Goal: Task Accomplishment & Management: Complete application form

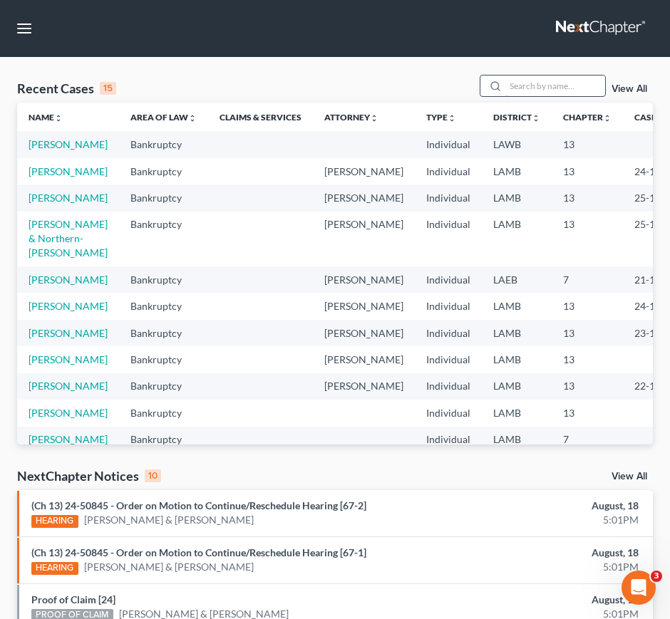
click at [560, 88] on input "search" at bounding box center [555, 86] width 100 height 21
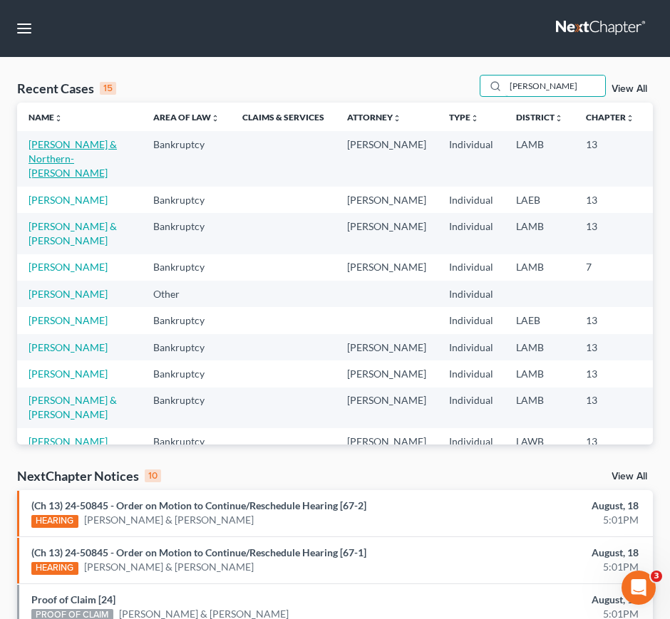
type input "[PERSON_NAME]"
click at [49, 173] on link "[PERSON_NAME] & Northern-[PERSON_NAME]" at bounding box center [73, 158] width 88 height 41
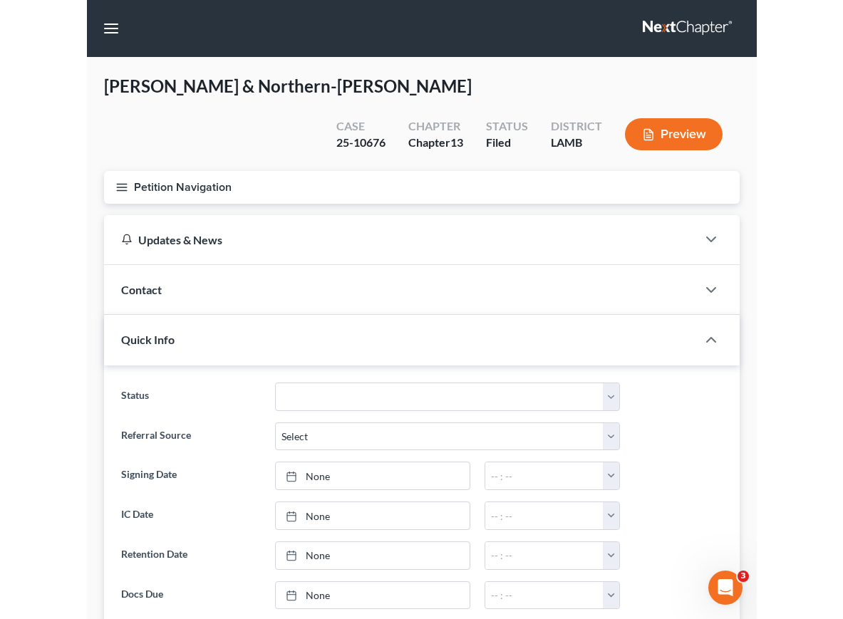
scroll to position [953, 0]
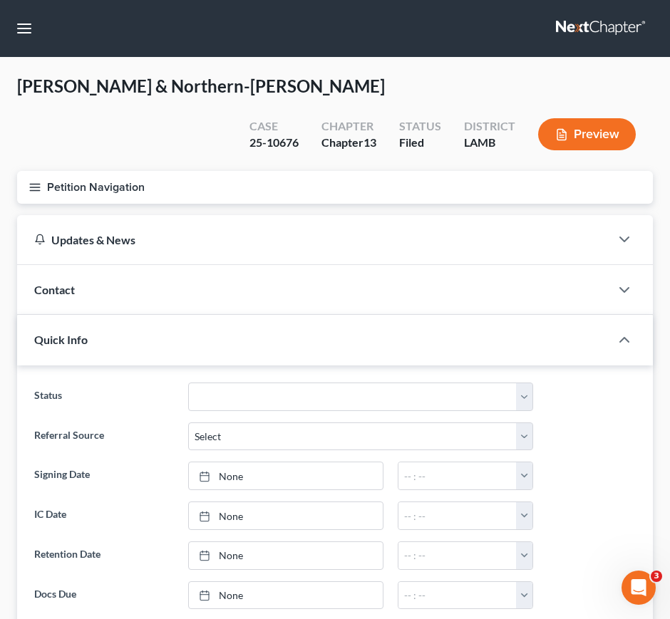
click at [85, 305] on div "Contact" at bounding box center [313, 289] width 593 height 49
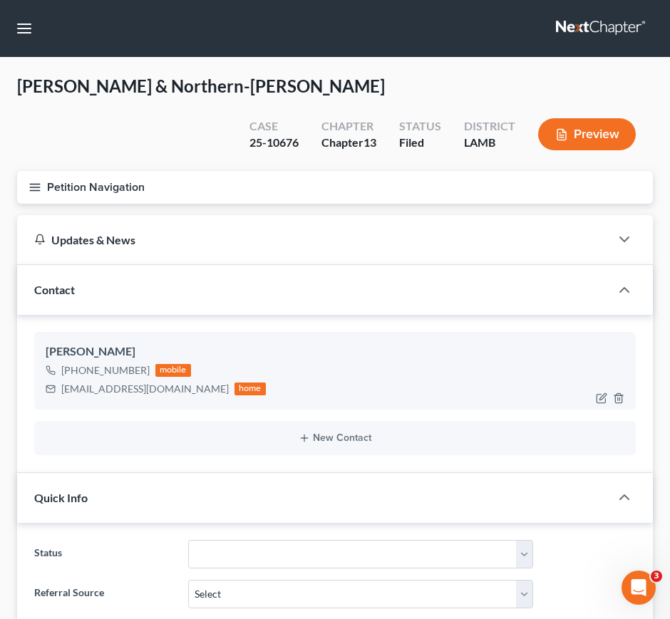
click at [79, 372] on div "[PHONE_NUMBER]" at bounding box center [105, 371] width 88 height 14
drag, startPoint x: 75, startPoint y: 368, endPoint x: 143, endPoint y: 371, distance: 68.5
click at [143, 371] on div "[PHONE_NUMBER]" at bounding box center [105, 371] width 88 height 14
copy div "[PHONE_NUMBER]"
drag, startPoint x: 62, startPoint y: 387, endPoint x: 155, endPoint y: 398, distance: 94.0
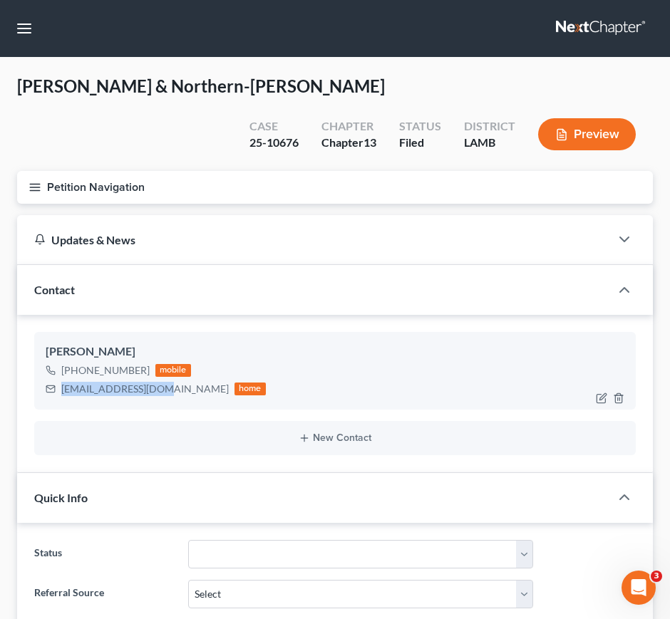
click at [155, 398] on div "[EMAIL_ADDRESS][DOMAIN_NAME] home" at bounding box center [156, 389] width 220 height 19
copy div "[EMAIL_ADDRESS][DOMAIN_NAME]"
click at [24, 200] on button "Petition Navigation" at bounding box center [335, 187] width 636 height 33
click at [0, 0] on div "Case Dashboard Payments Invoices Payments Payments Credit Report Client Profile" at bounding box center [0, 0] width 0 height 0
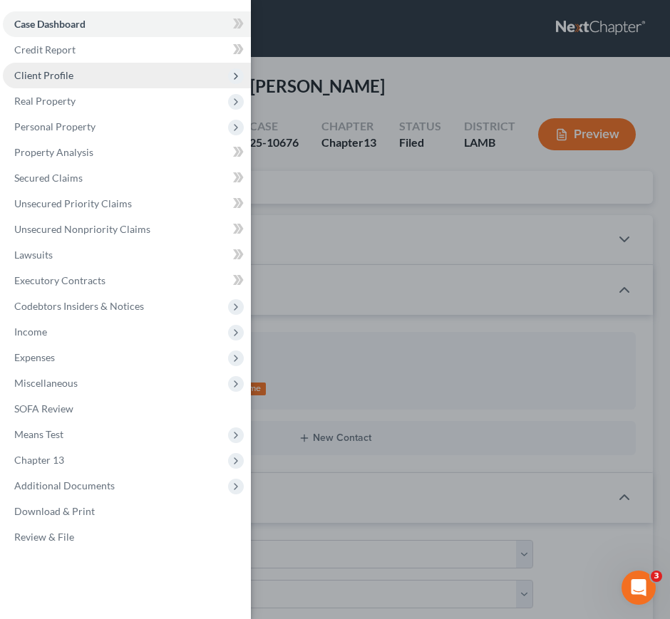
click at [82, 73] on span "Client Profile" at bounding box center [127, 76] width 248 height 26
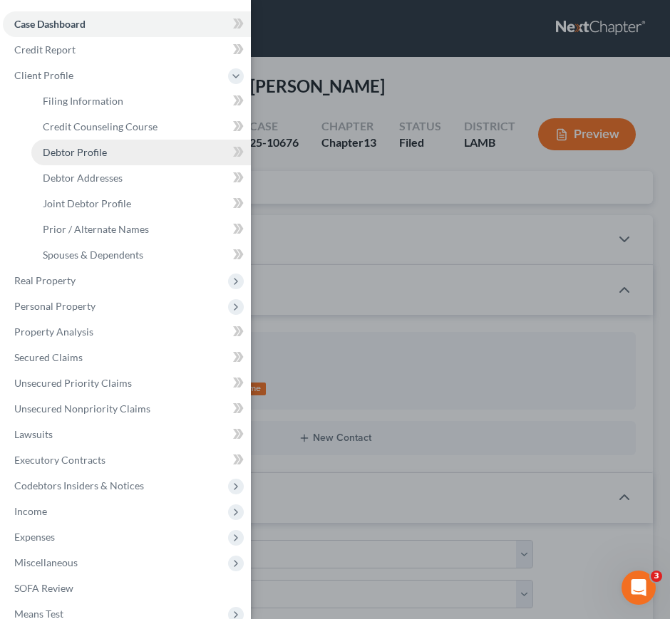
click at [79, 156] on span "Debtor Profile" at bounding box center [75, 152] width 64 height 12
select select "1"
select select "2"
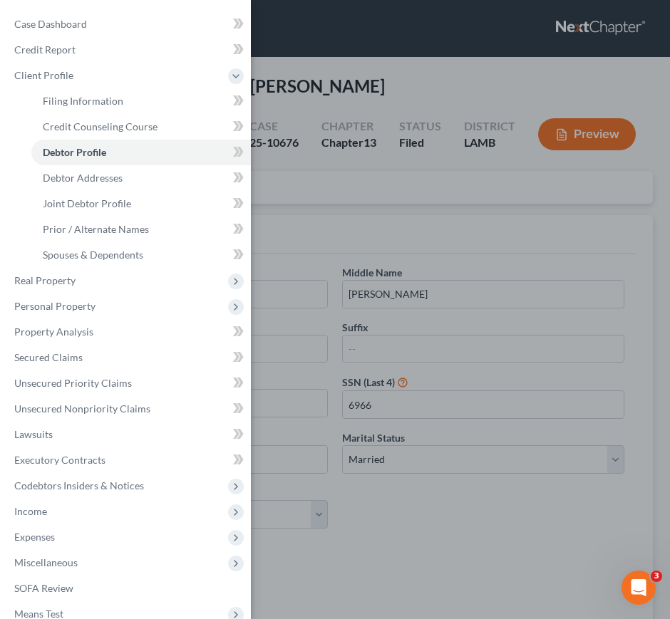
click at [378, 222] on div "Case Dashboard Payments Invoices Payments Payments Credit Report Client Profile" at bounding box center [335, 309] width 670 height 619
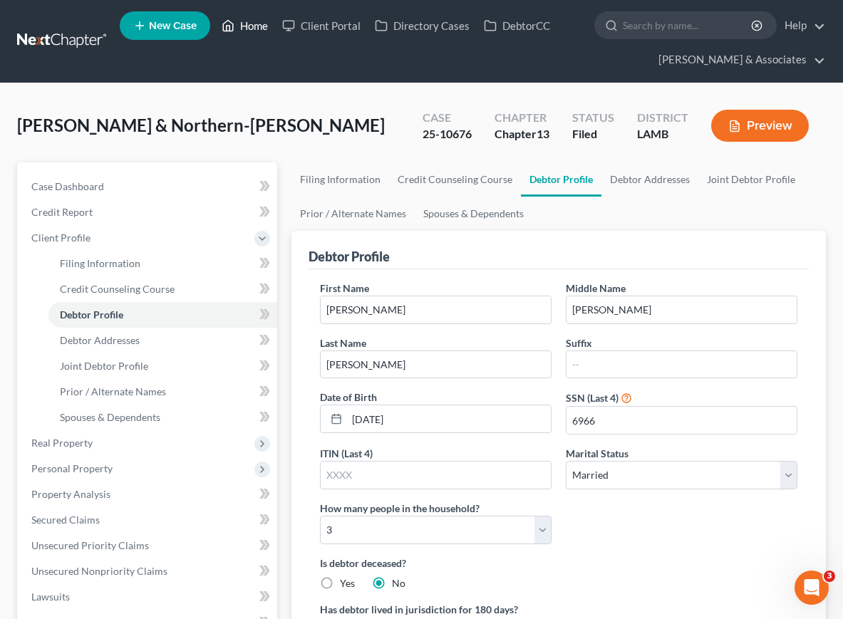
click at [244, 21] on link "Home" at bounding box center [245, 26] width 61 height 26
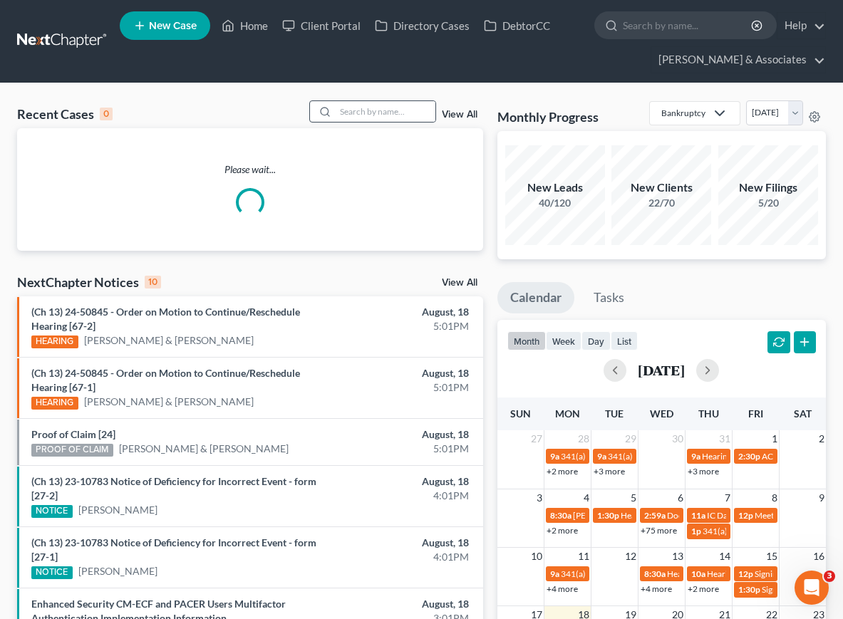
click at [386, 100] on div at bounding box center [372, 111] width 127 height 22
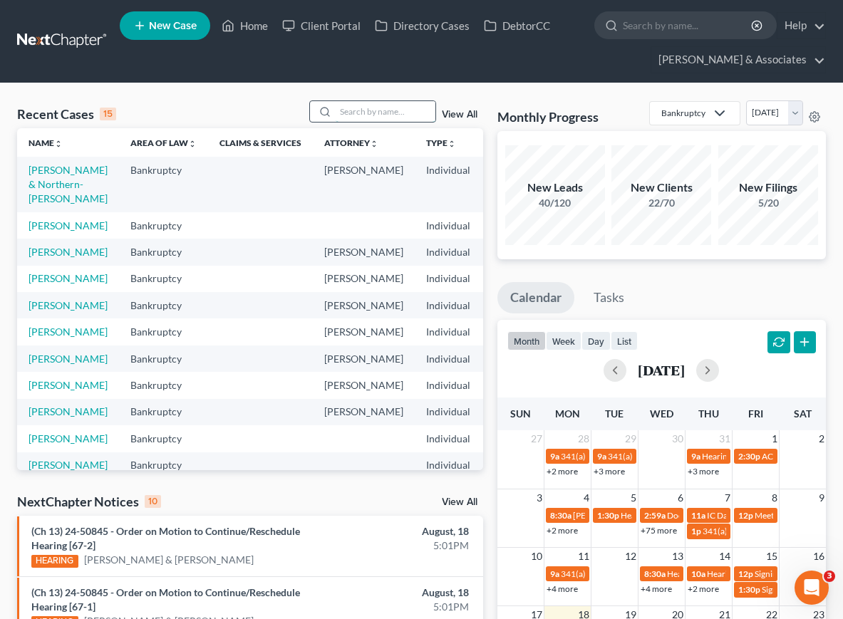
click at [383, 107] on input "search" at bounding box center [386, 111] width 100 height 21
type input "[PERSON_NAME]"
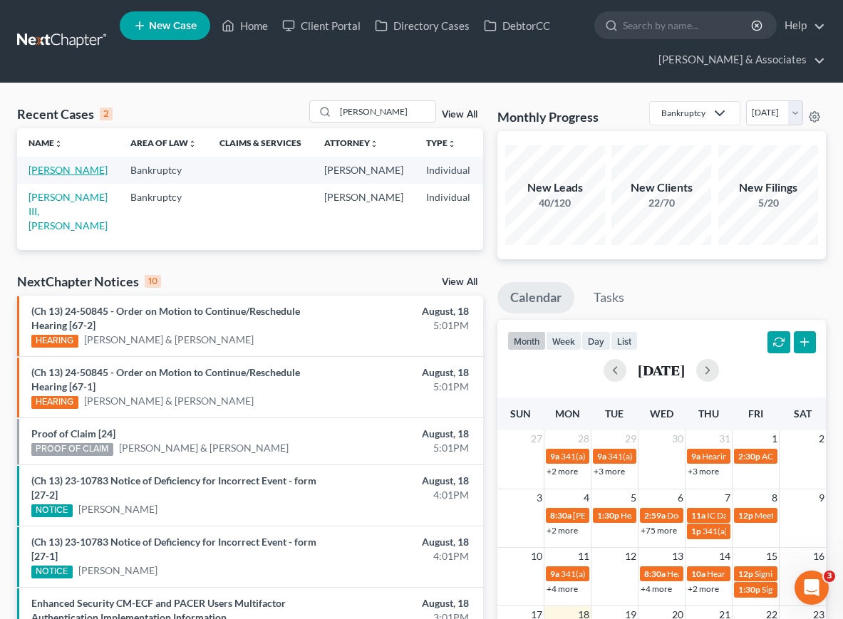
click at [34, 167] on link "[PERSON_NAME]" at bounding box center [68, 170] width 79 height 12
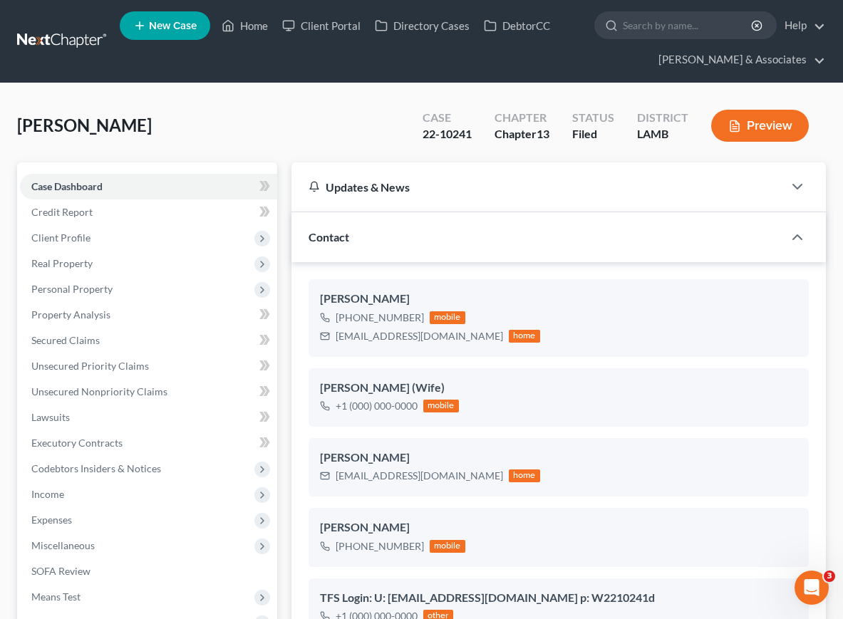
scroll to position [2907, 0]
click at [120, 228] on span "Client Profile" at bounding box center [148, 238] width 257 height 26
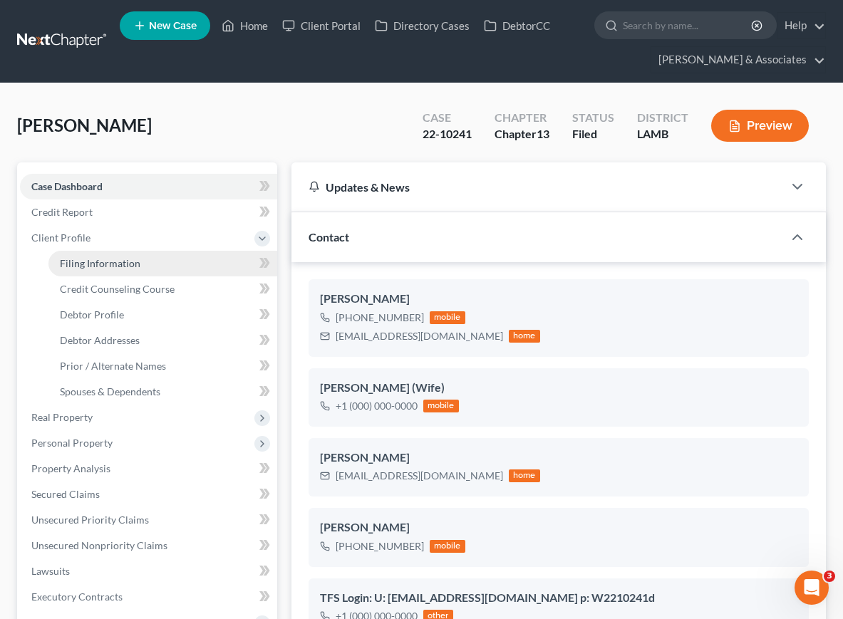
click at [111, 260] on span "Filing Information" at bounding box center [100, 263] width 81 height 12
select select "1"
select select "0"
select select "3"
select select "19"
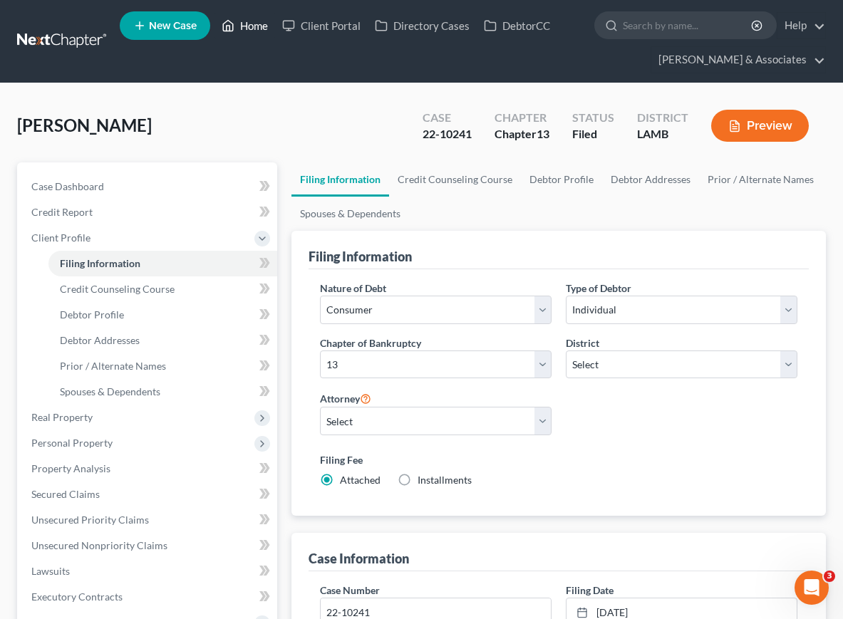
click at [256, 27] on link "Home" at bounding box center [245, 26] width 61 height 26
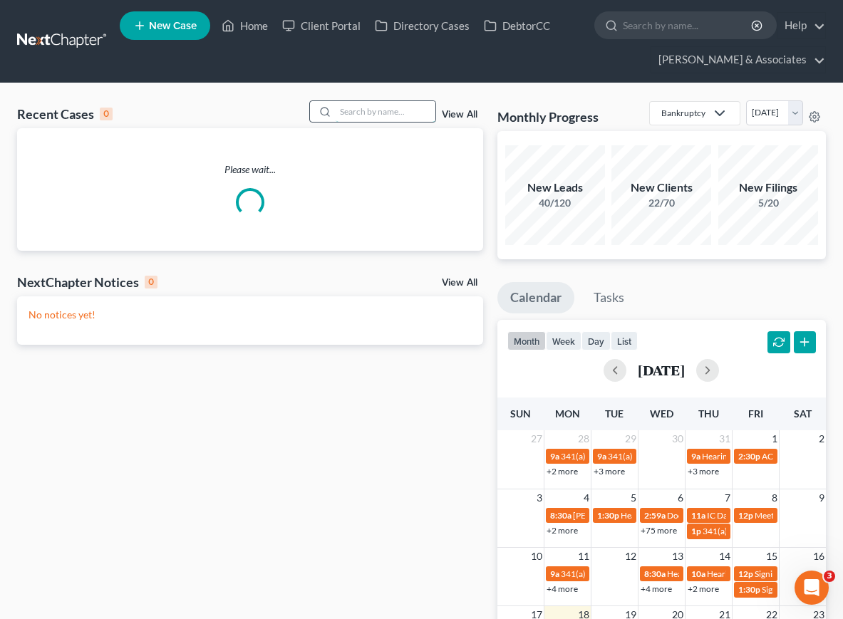
click at [396, 101] on input "search" at bounding box center [386, 111] width 100 height 21
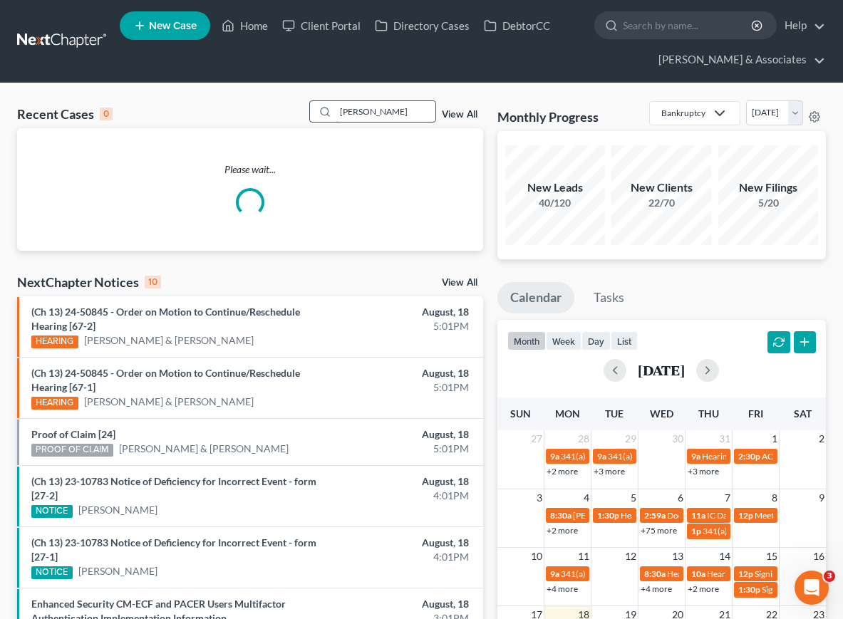
type input "[PERSON_NAME]"
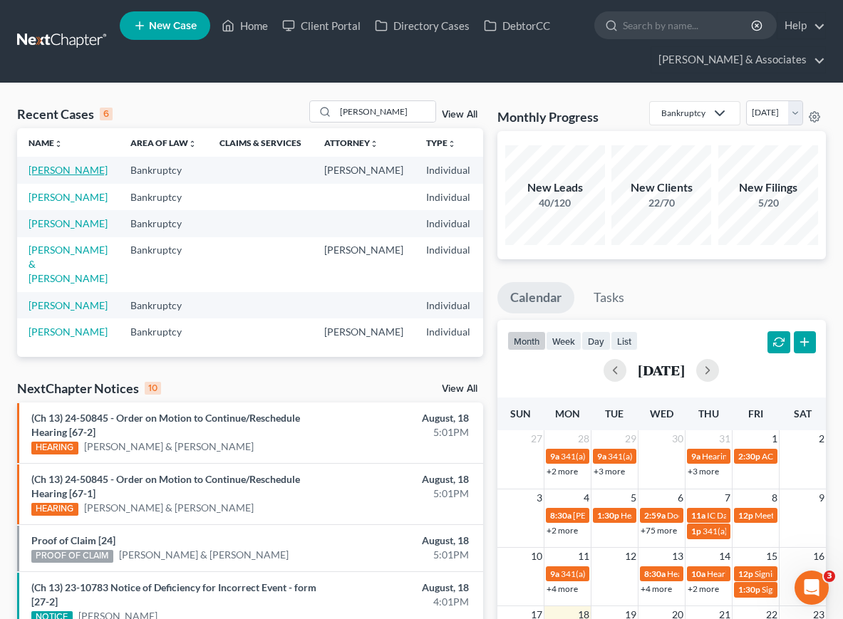
click at [38, 173] on link "[PERSON_NAME]" at bounding box center [68, 170] width 79 height 12
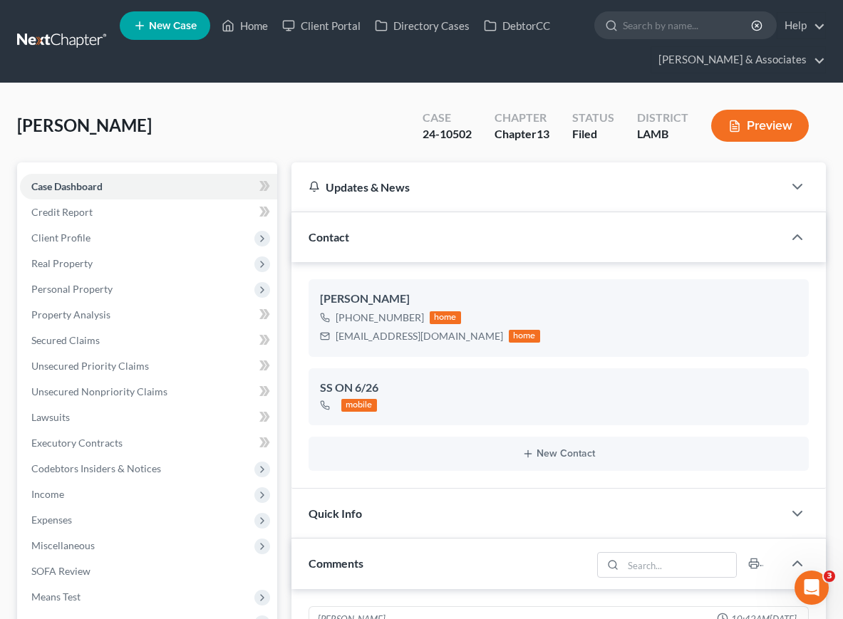
scroll to position [3230, 0]
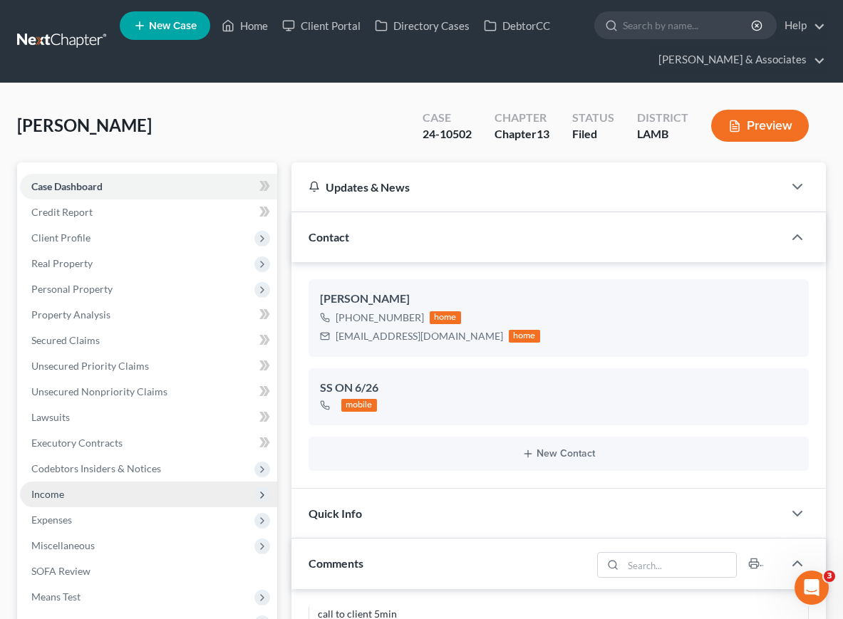
click at [90, 485] on span "Income" at bounding box center [148, 495] width 257 height 26
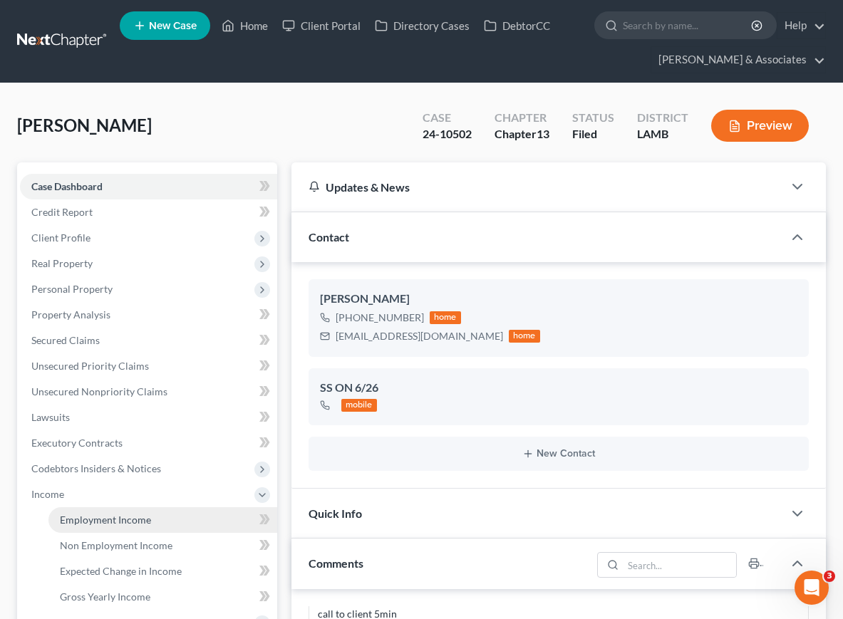
click at [96, 515] on span "Employment Income" at bounding box center [105, 520] width 91 height 12
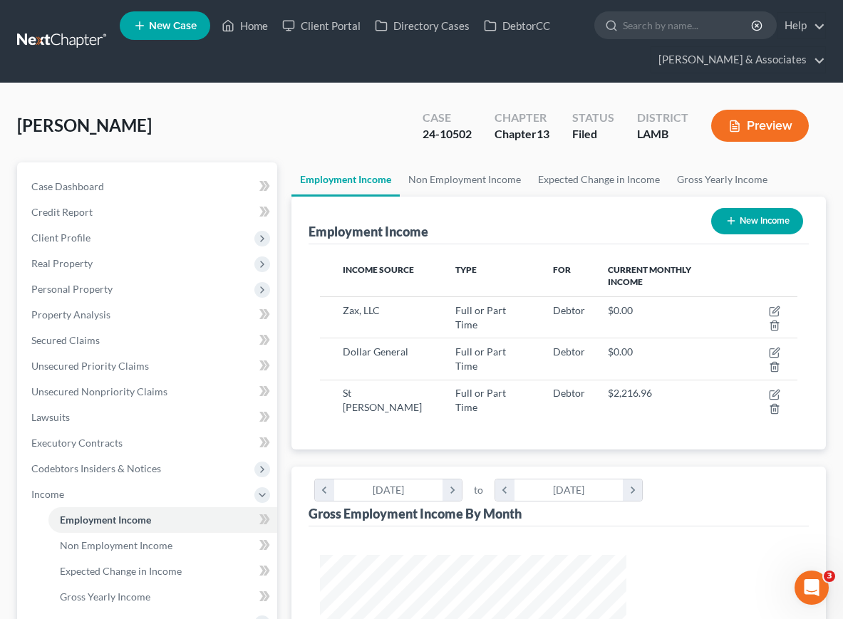
scroll to position [256, 336]
